Goal: Information Seeking & Learning: Learn about a topic

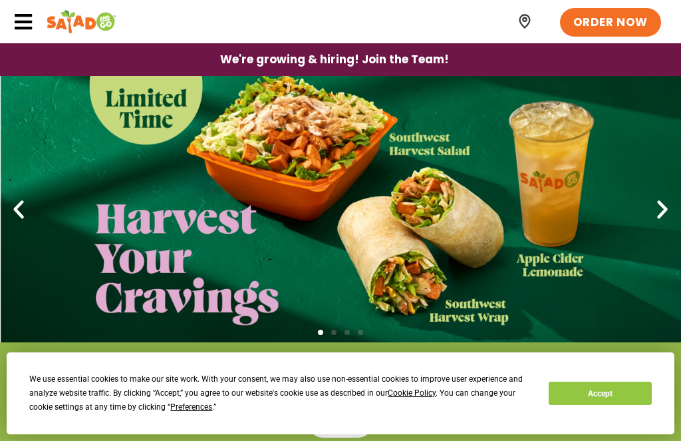
scroll to position [60, 0]
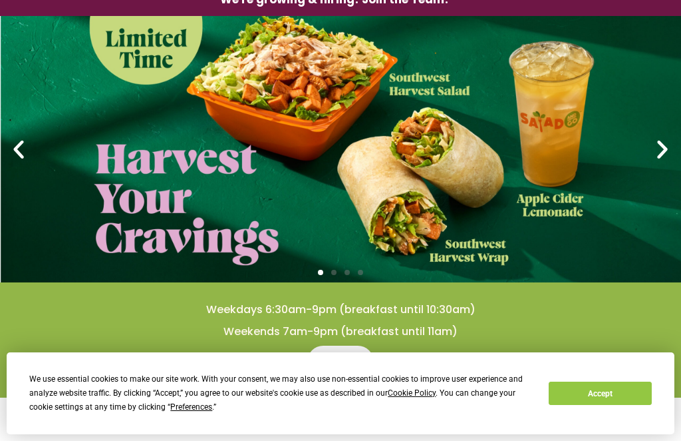
click at [357, 358] on span "Menu" at bounding box center [340, 361] width 34 height 16
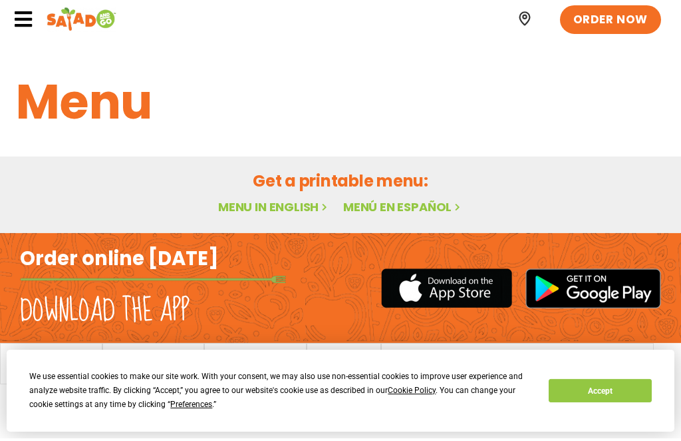
scroll to position [3, 0]
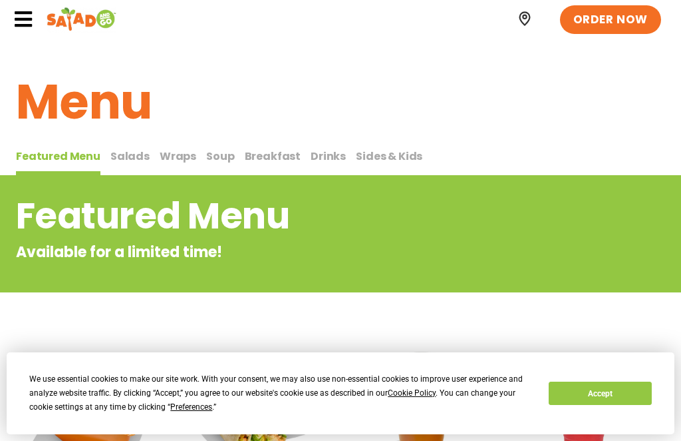
click at [25, 29] on icon at bounding box center [23, 19] width 20 height 20
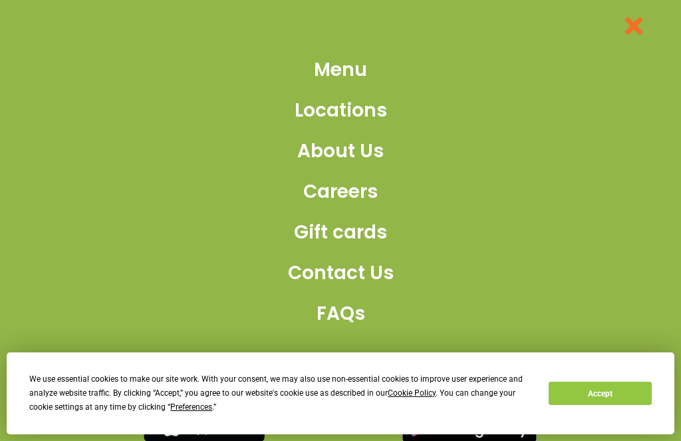
click at [338, 81] on span "Menu" at bounding box center [340, 70] width 53 height 28
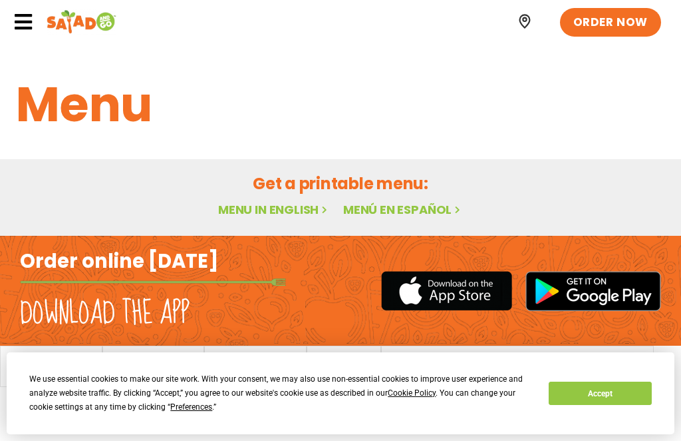
click at [303, 206] on link "Menu in English" at bounding box center [274, 209] width 112 height 17
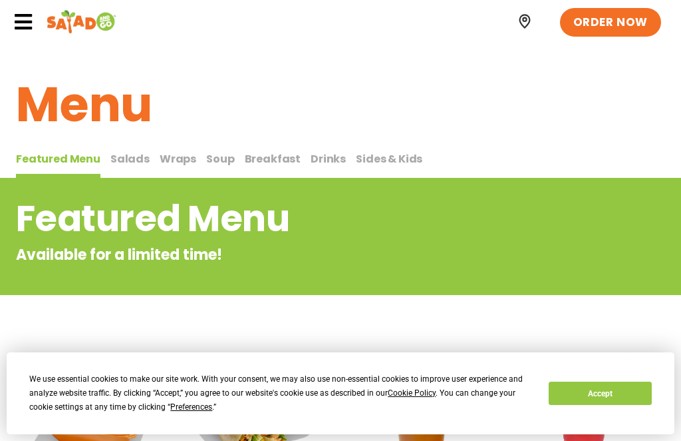
click at [295, 214] on h2 "Featured Menu" at bounding box center [287, 219] width 542 height 54
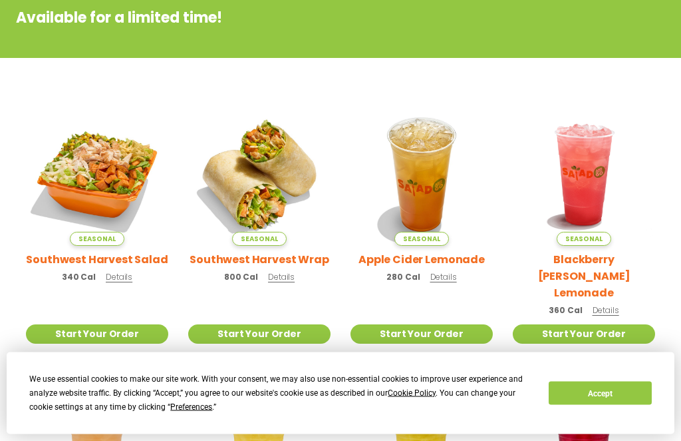
scroll to position [242, 0]
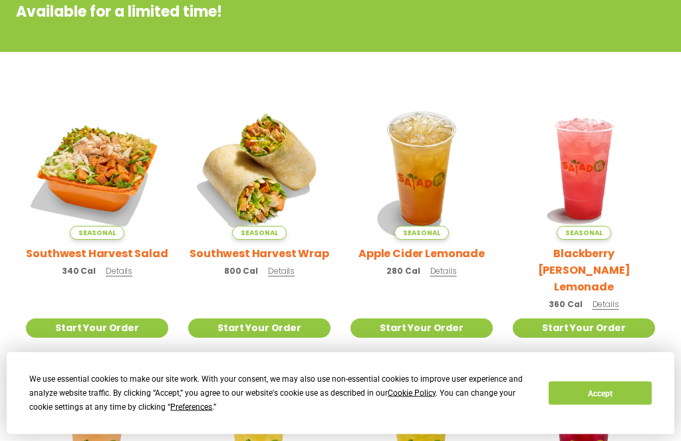
click at [116, 283] on div "Seasonal Southwest Harvest Salad 340 Cal Details" at bounding box center [97, 191] width 142 height 187
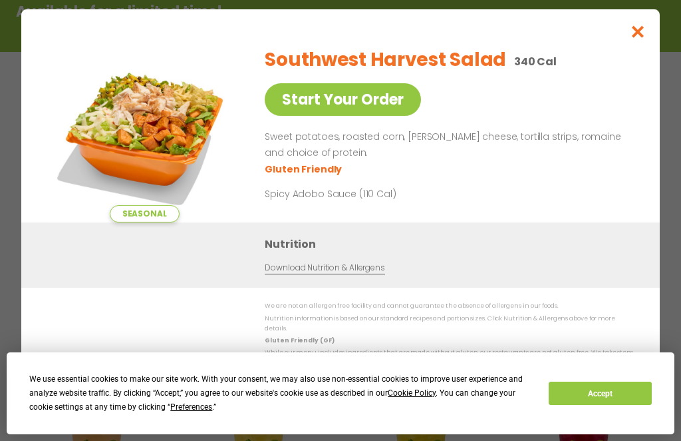
click at [612, 405] on button "Accept" at bounding box center [600, 392] width 102 height 23
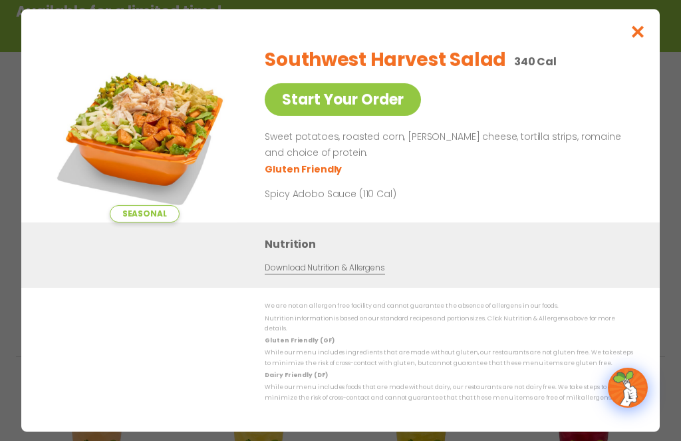
click at [339, 274] on link "Download Nutrition & Allergens" at bounding box center [325, 268] width 120 height 13
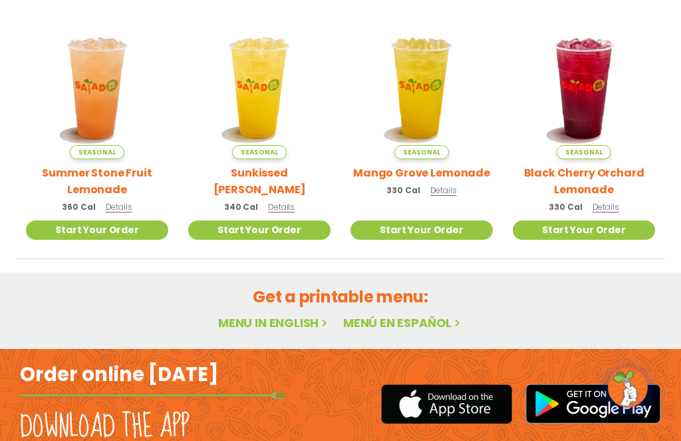
scroll to position [603, 0]
